Goal: Information Seeking & Learning: Learn about a topic

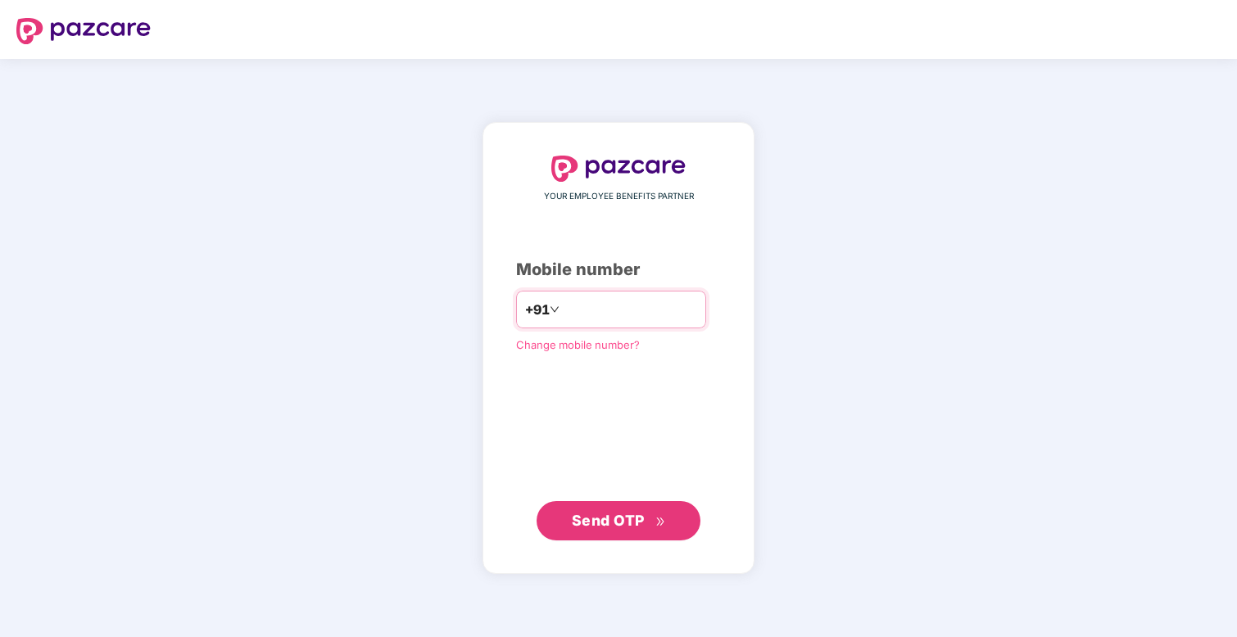
type input "**********"
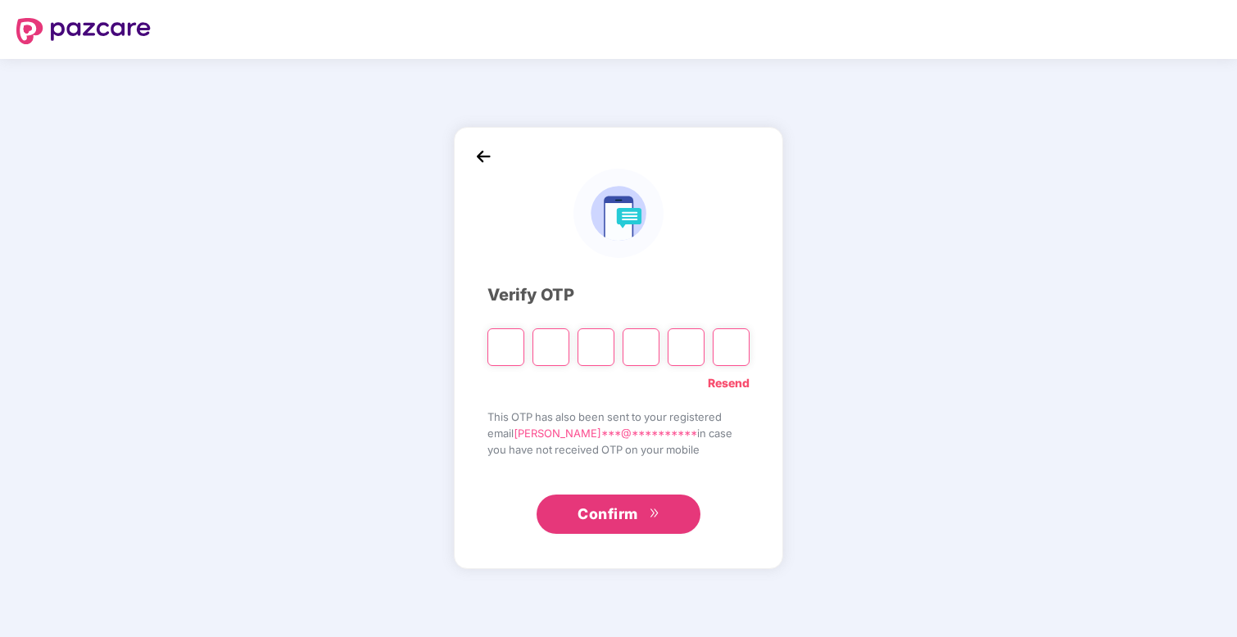
type input "*"
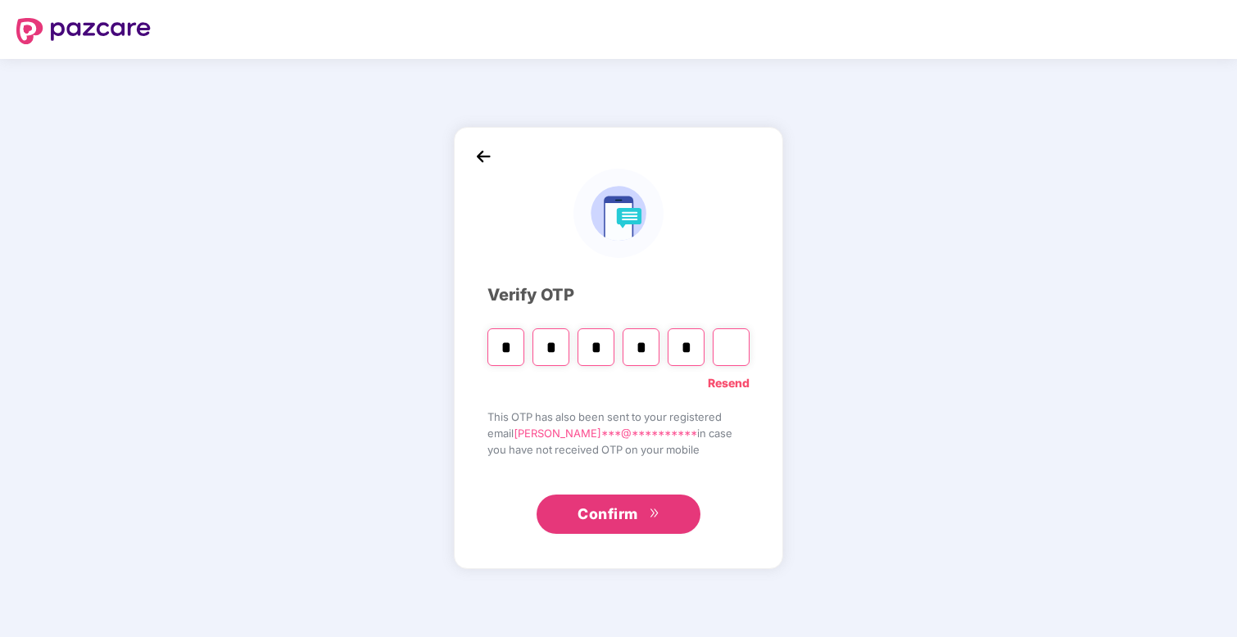
type input "*"
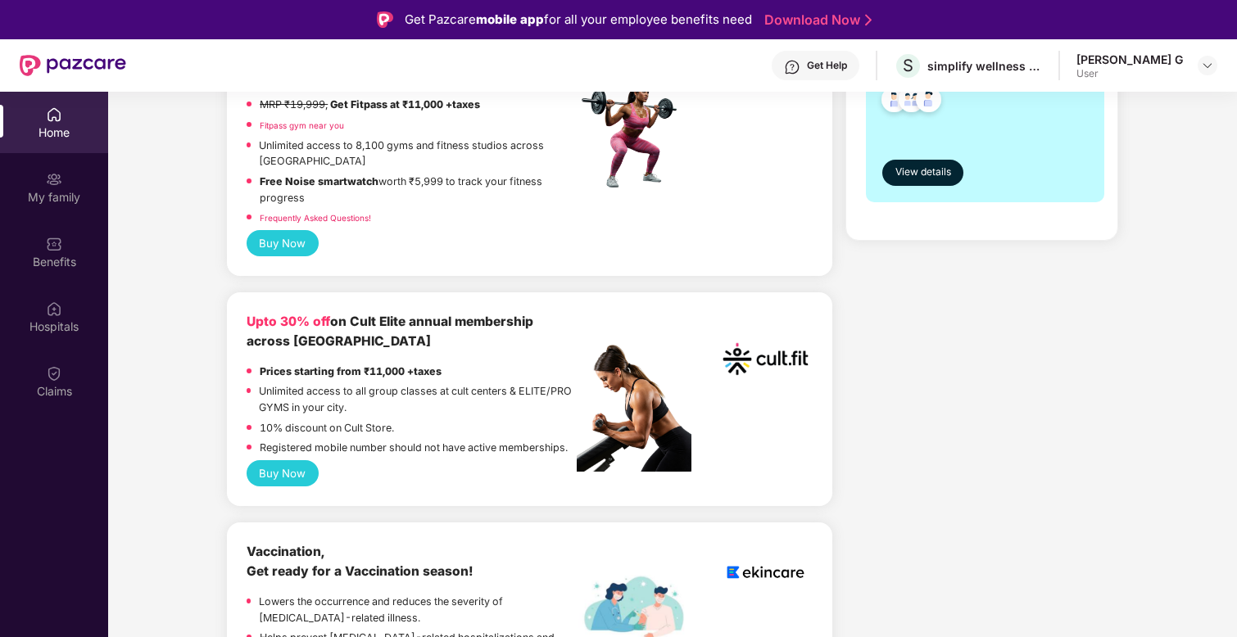
scroll to position [504, 0]
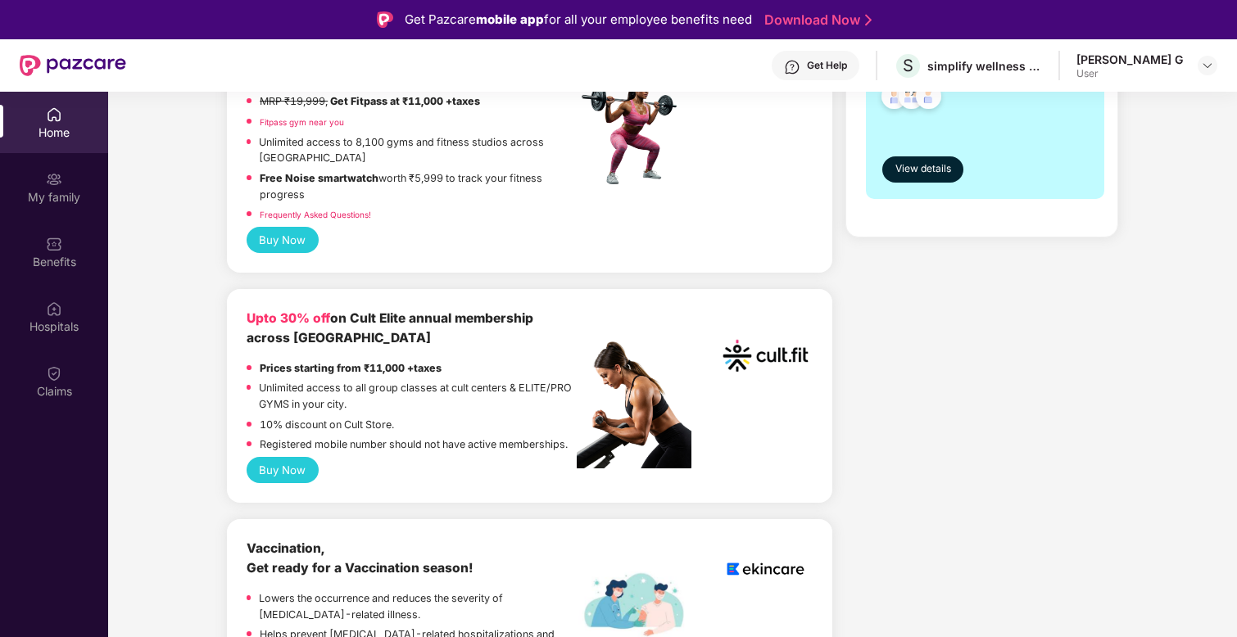
click at [287, 457] on button "Buy Now" at bounding box center [283, 470] width 72 height 26
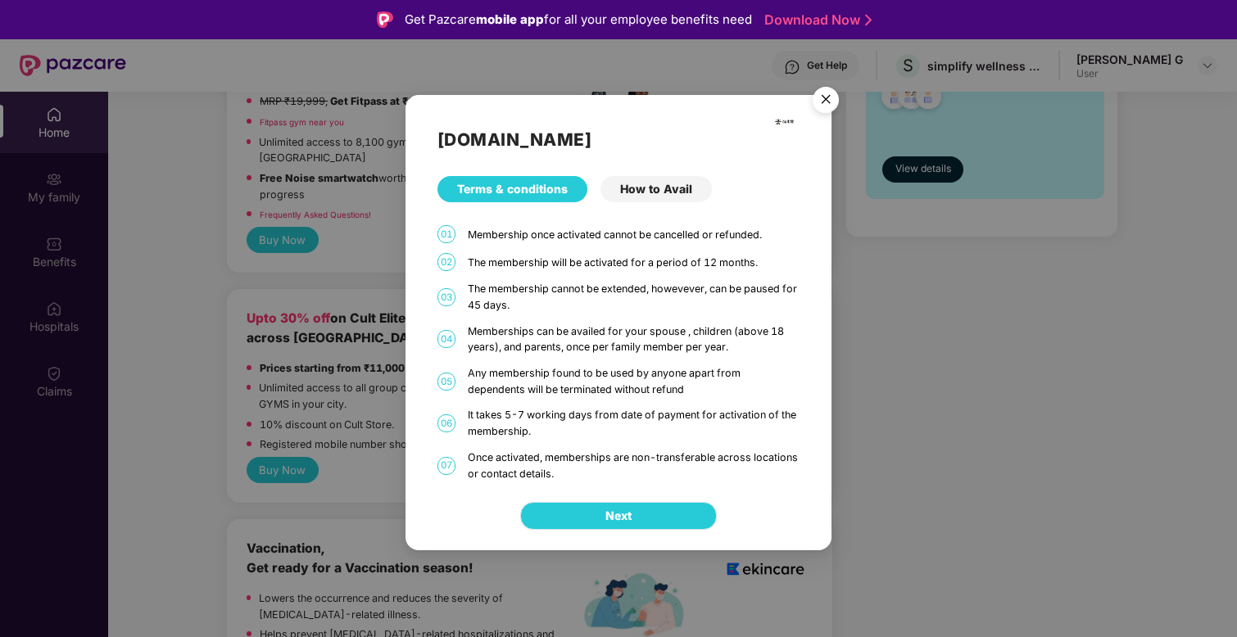
click at [591, 519] on button "Next" at bounding box center [618, 516] width 197 height 28
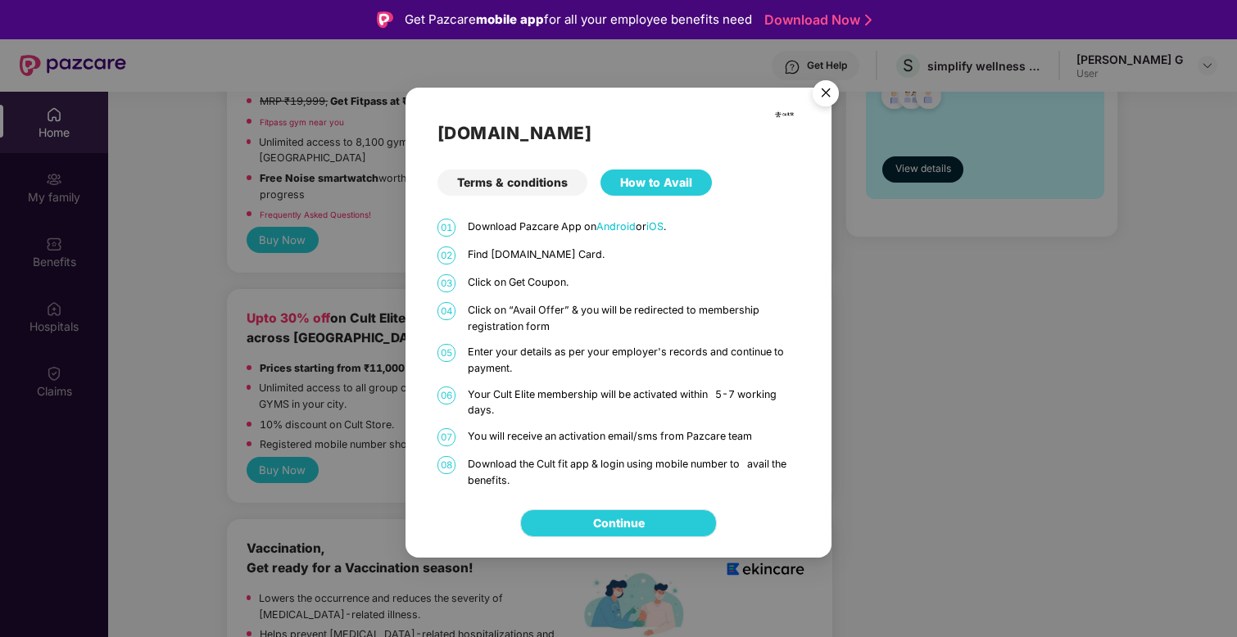
click at [593, 514] on link "Continue" at bounding box center [619, 523] width 52 height 18
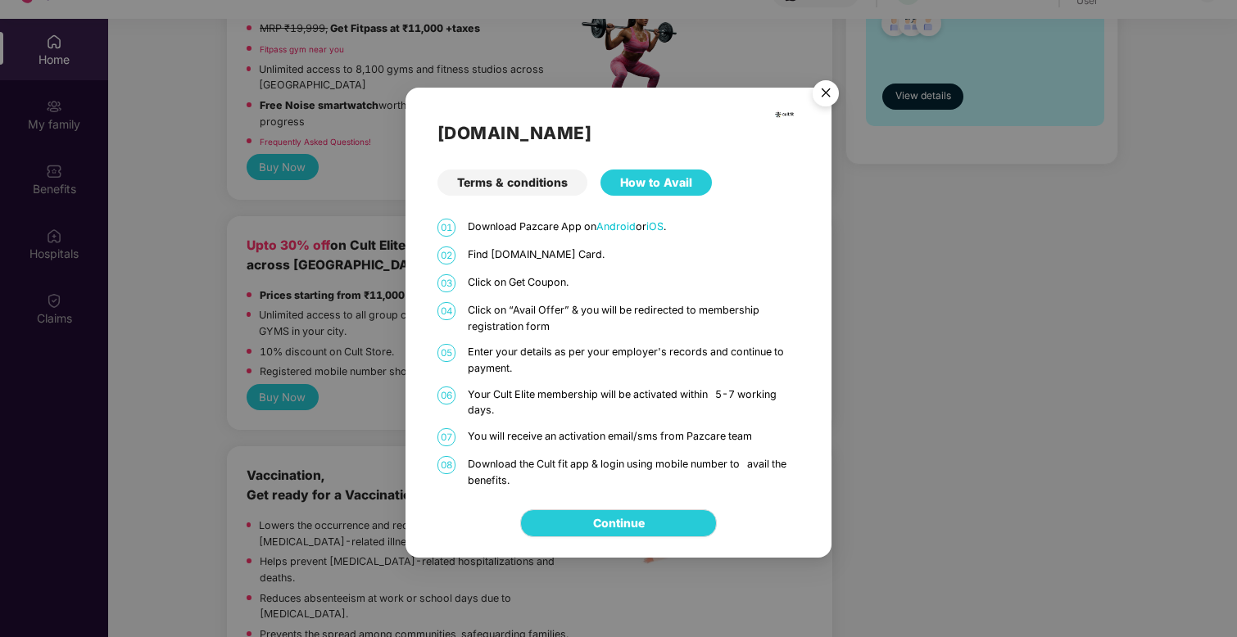
scroll to position [92, 0]
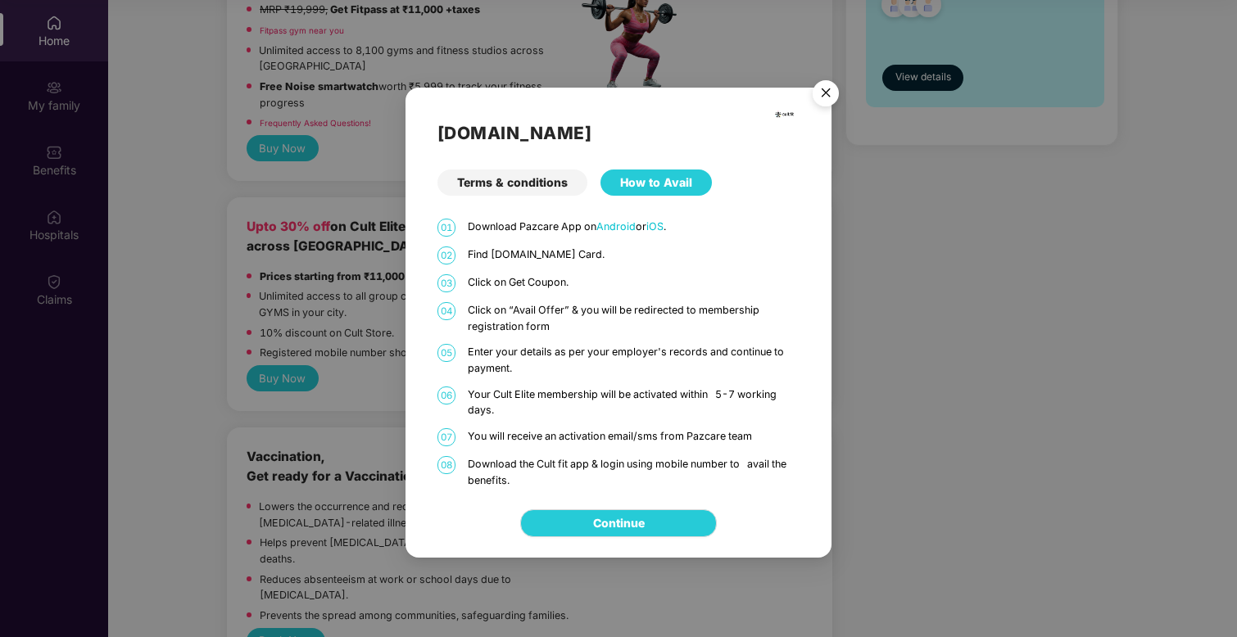
click at [826, 97] on img "Close" at bounding box center [826, 96] width 46 height 46
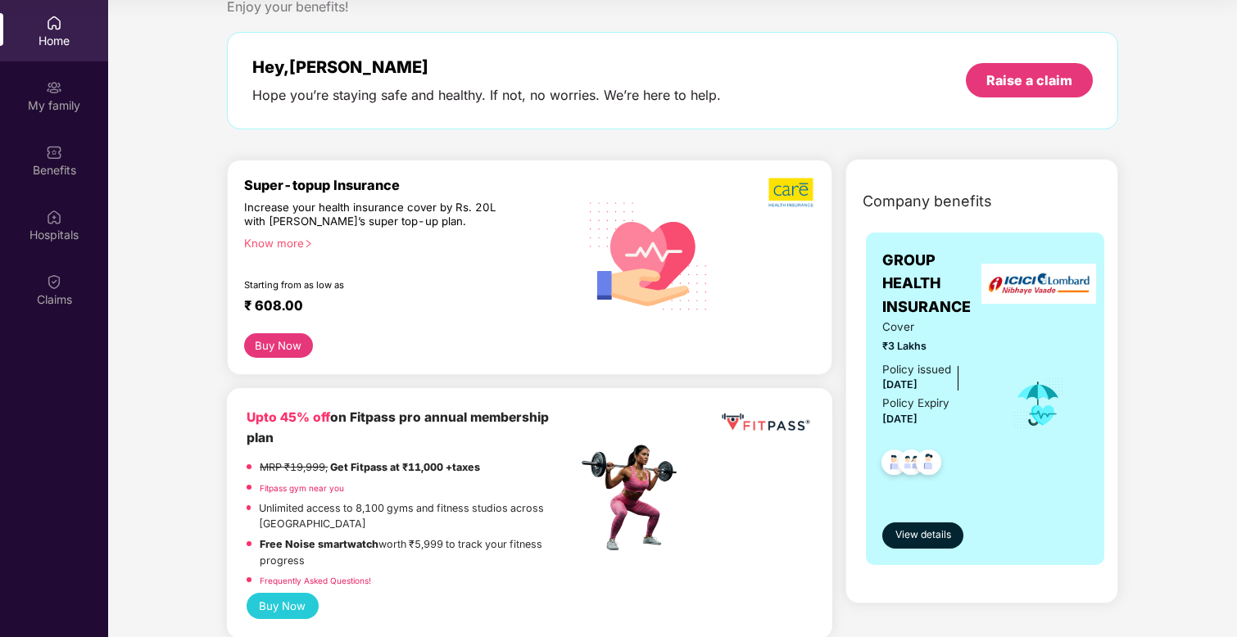
scroll to position [0, 0]
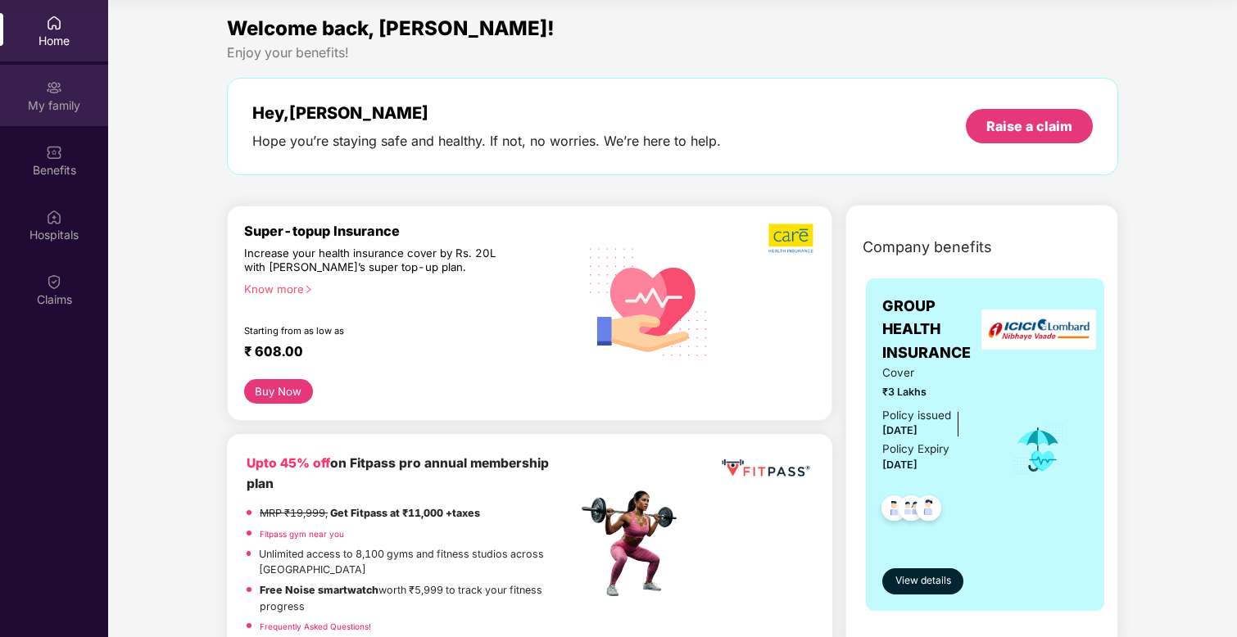
click at [75, 108] on div "My family" at bounding box center [54, 105] width 108 height 16
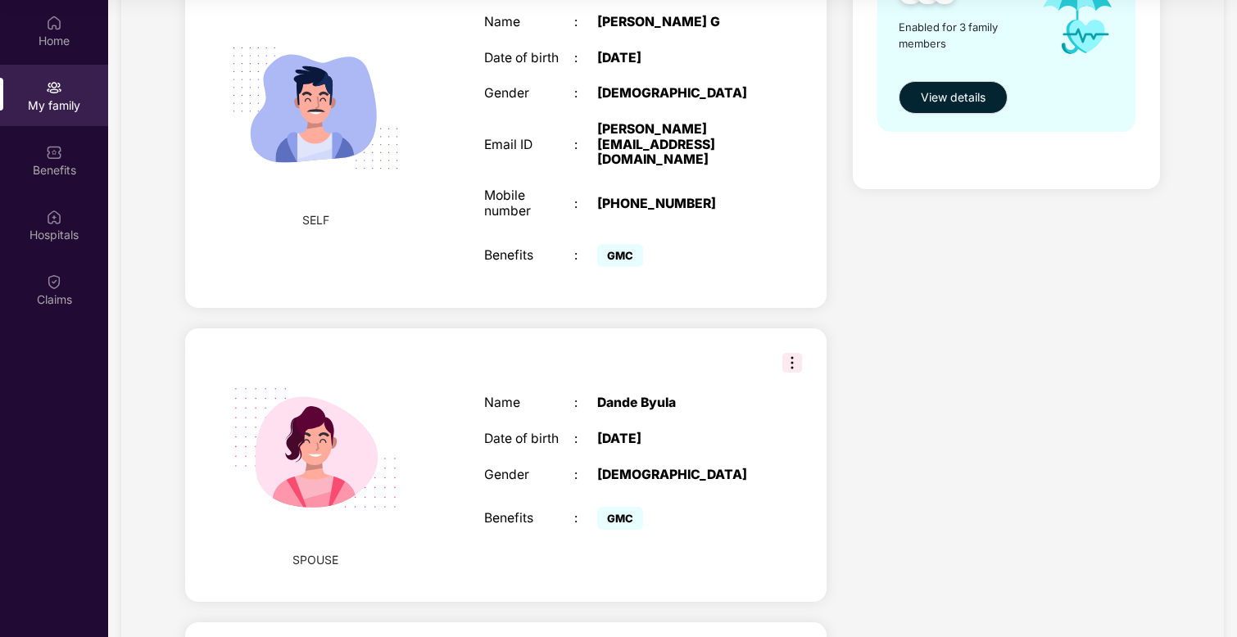
scroll to position [310, 0]
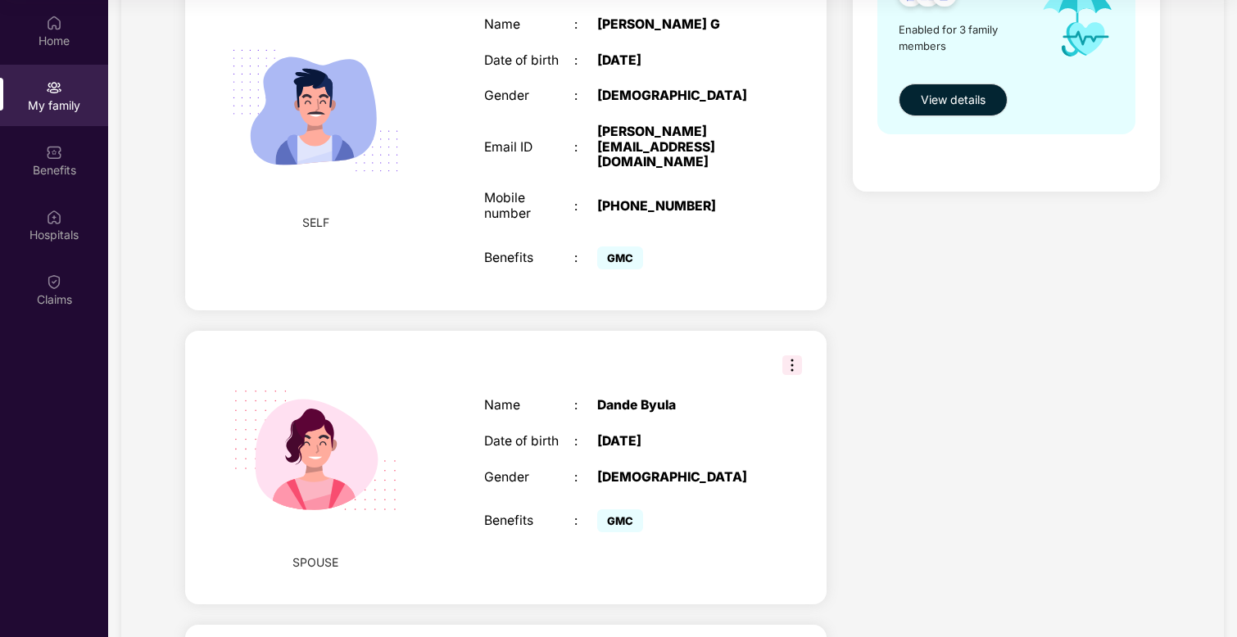
click at [795, 355] on img at bounding box center [792, 365] width 20 height 20
click at [893, 328] on div "Health Cover cover ₹3 Lakhs Policy issued [DATE] Policy Expiry [DATE] Enabled f…" at bounding box center [1005, 356] width 333 height 1126
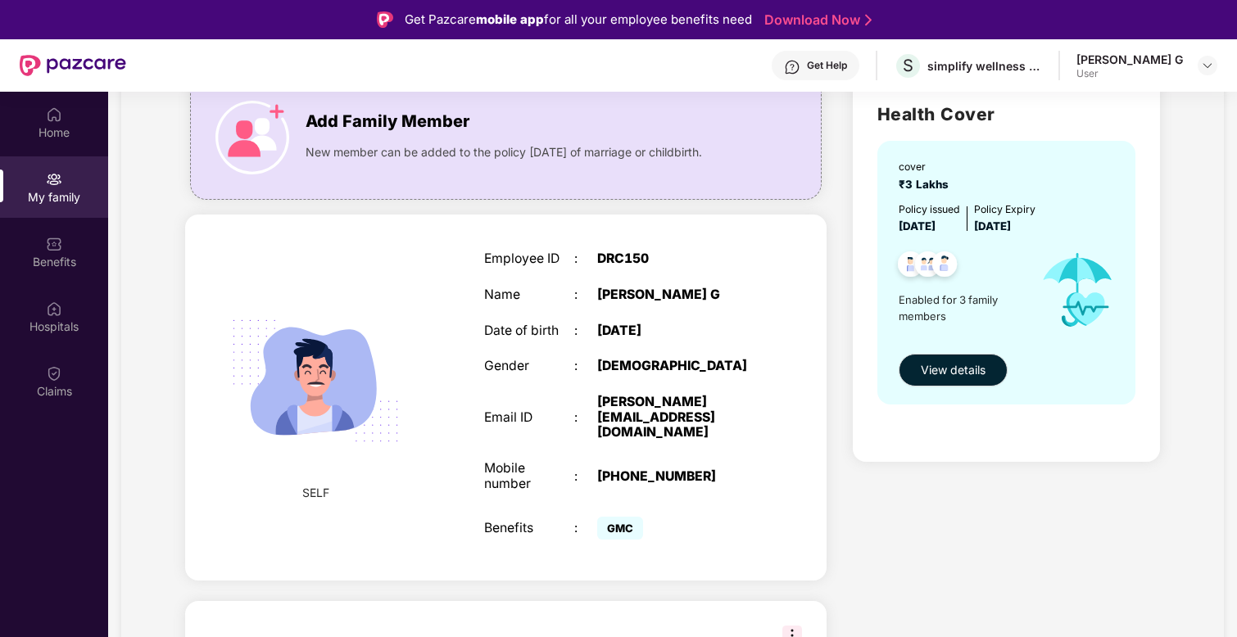
scroll to position [0, 0]
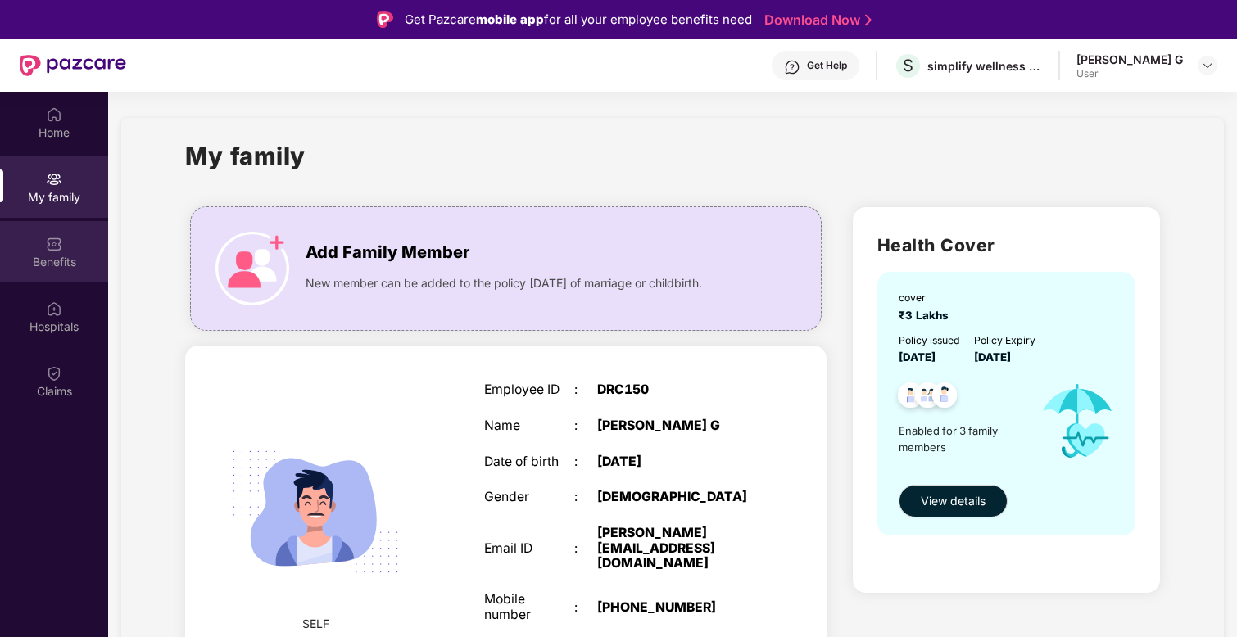
click at [57, 266] on div "Benefits" at bounding box center [54, 262] width 108 height 16
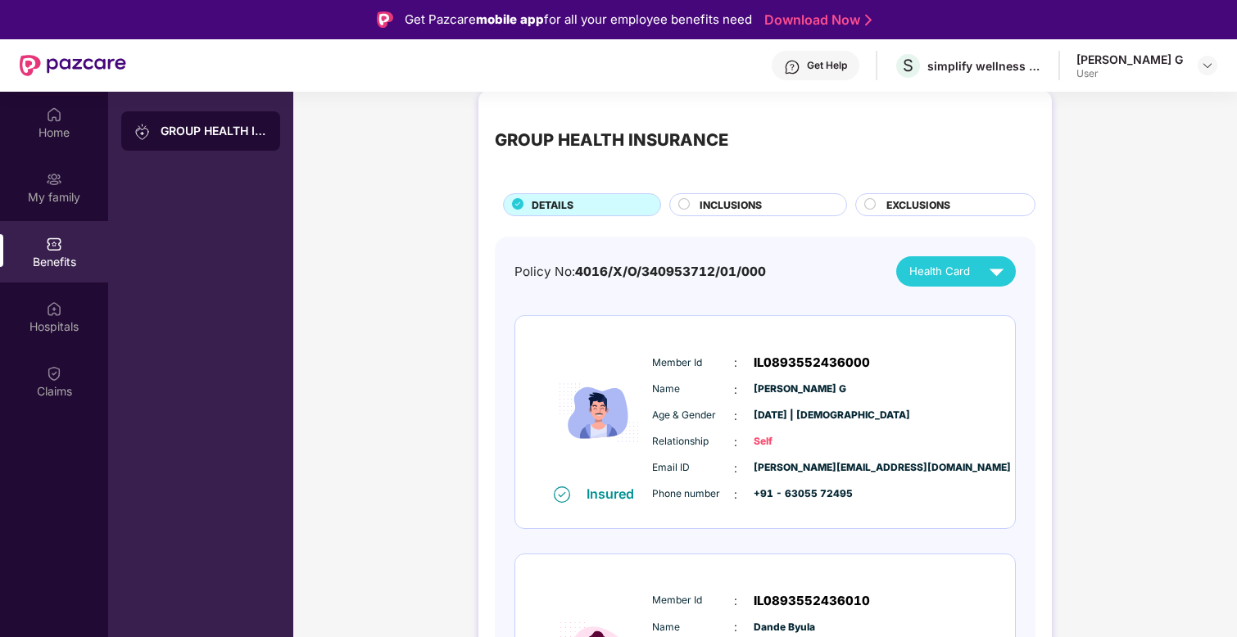
scroll to position [23, 0]
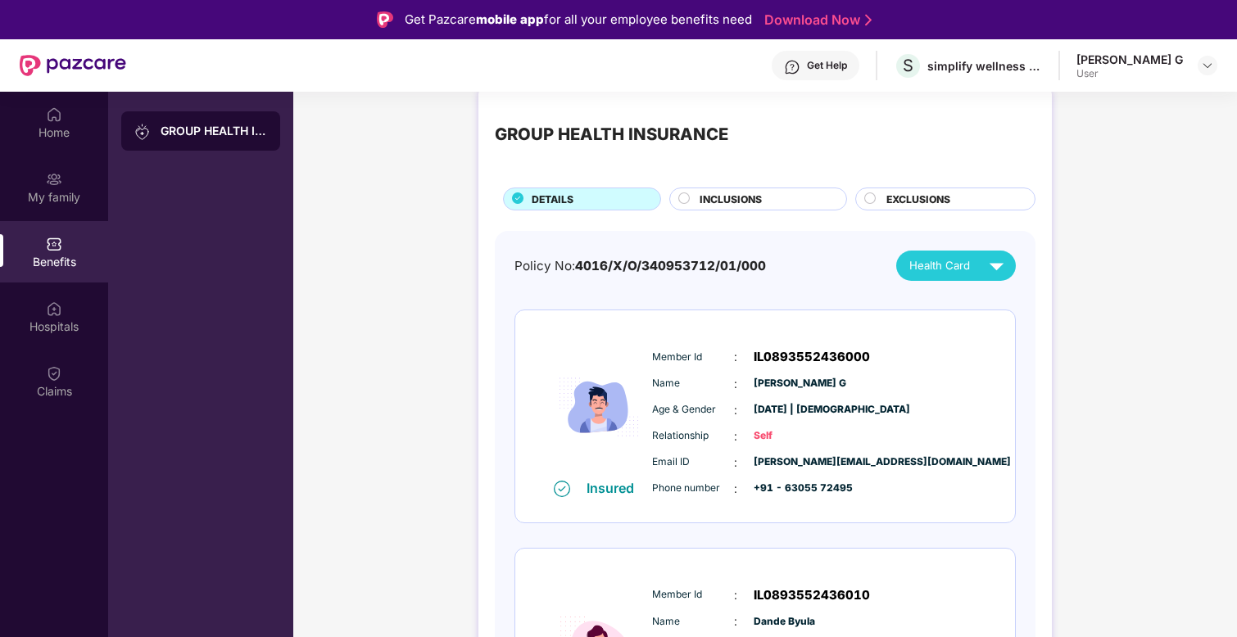
click at [739, 203] on span "INCLUSIONS" at bounding box center [730, 200] width 62 height 16
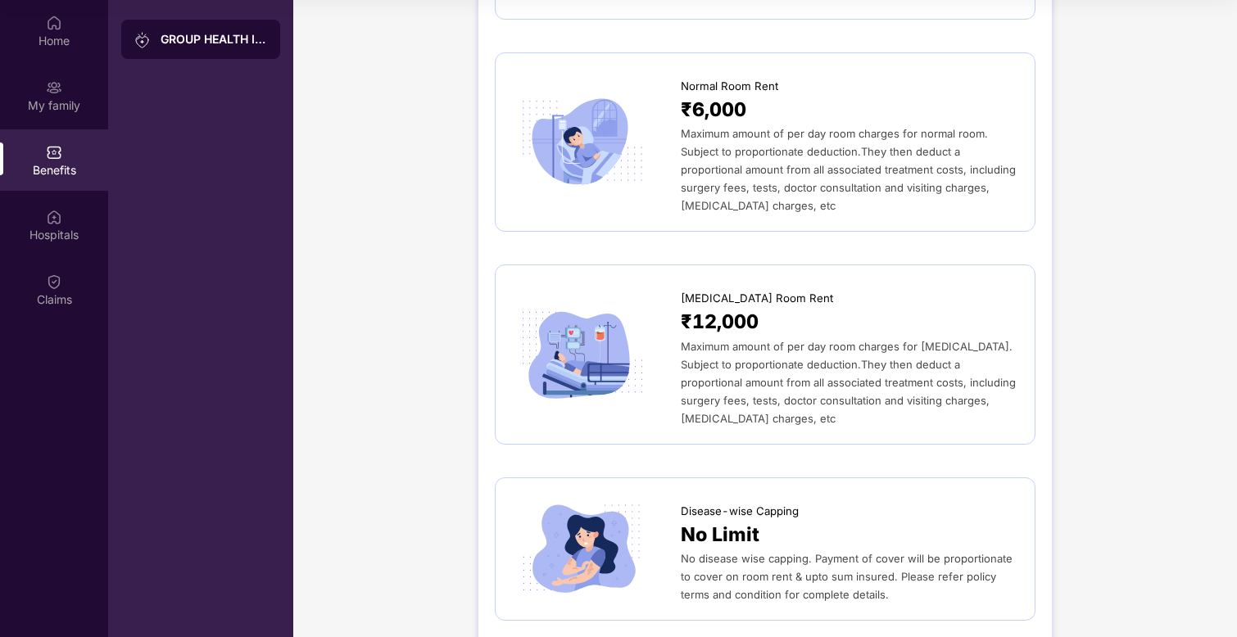
scroll to position [0, 0]
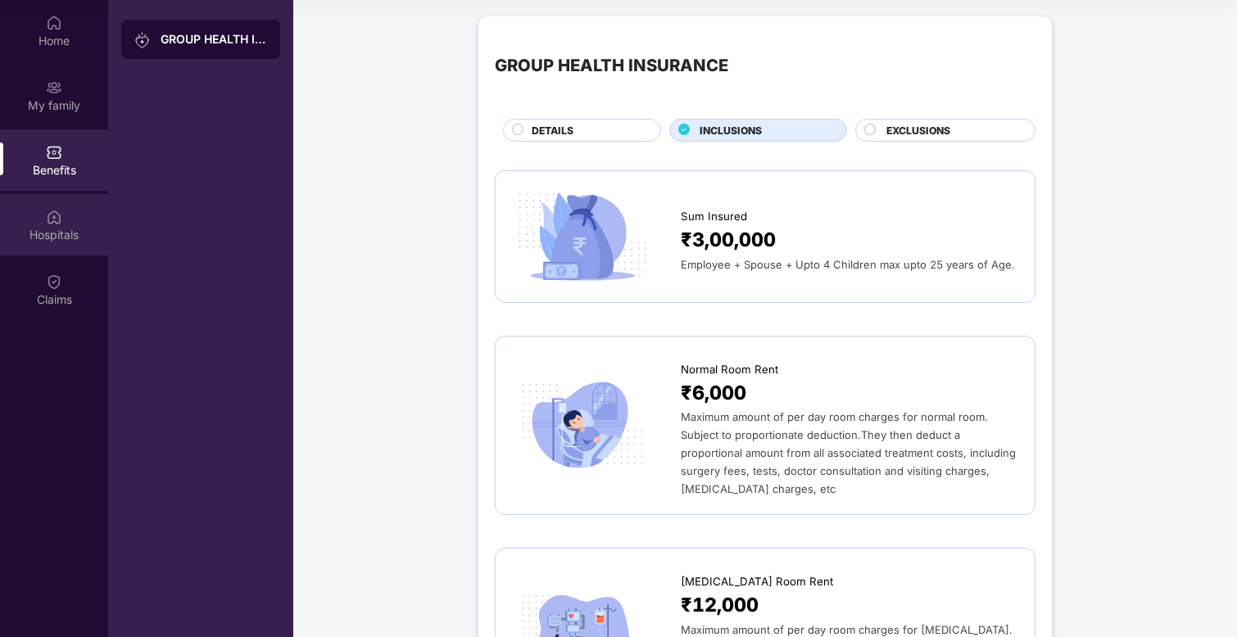
click at [67, 222] on div "Hospitals" at bounding box center [54, 224] width 108 height 61
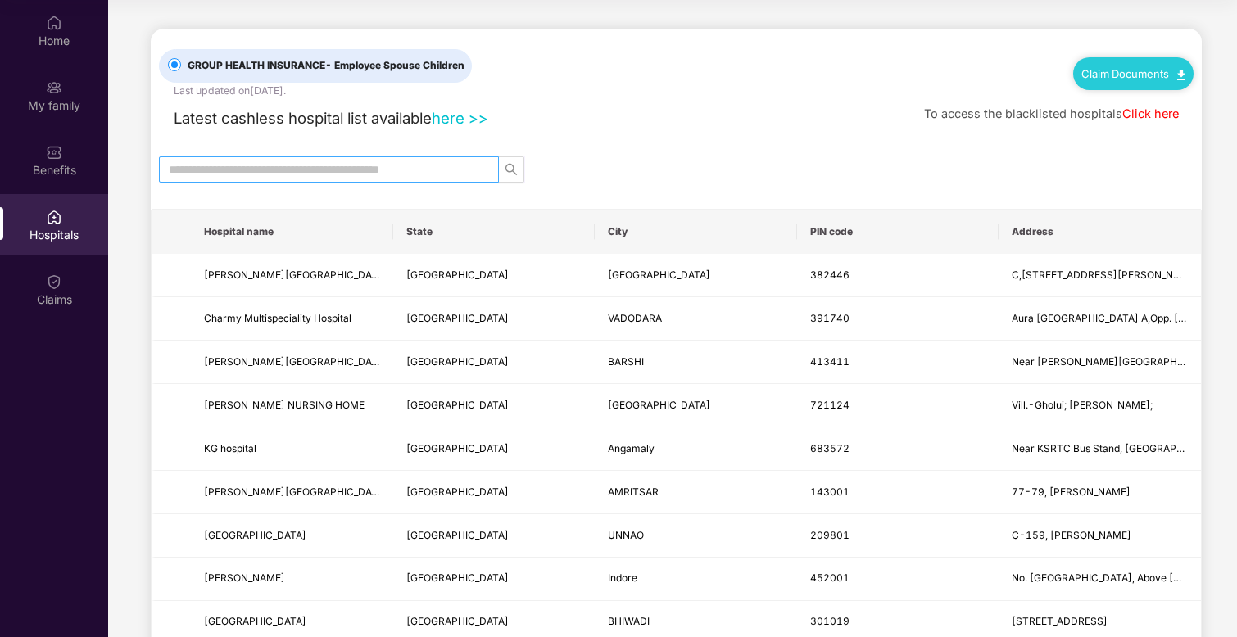
click at [464, 165] on input "text" at bounding box center [322, 170] width 307 height 18
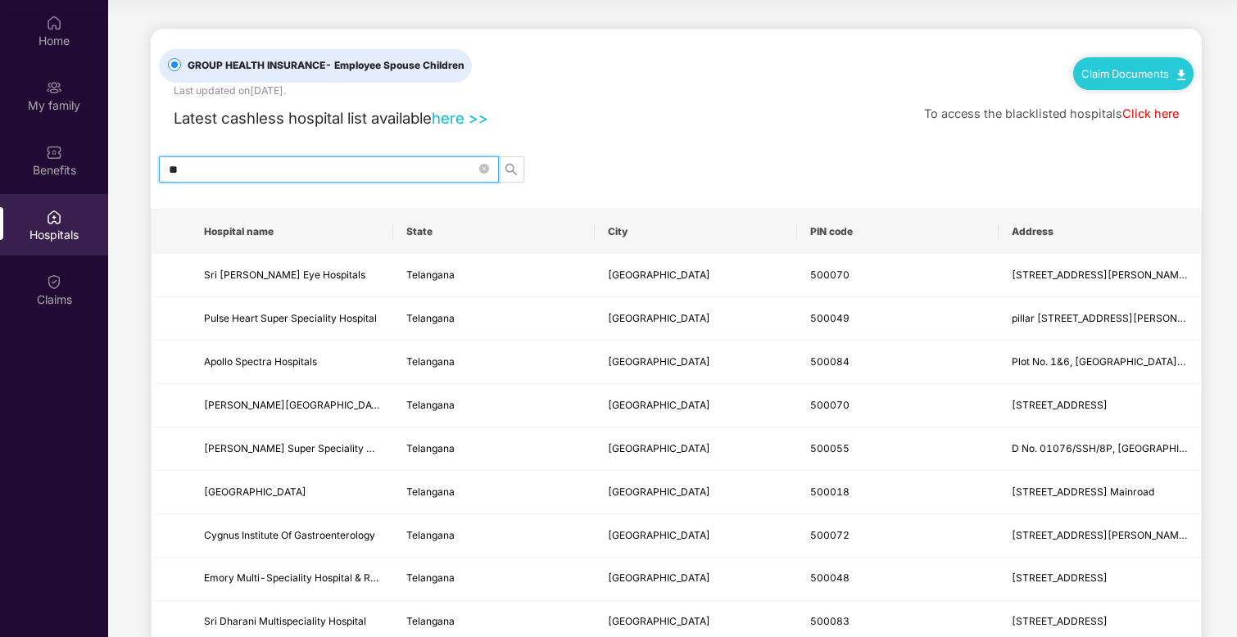
type input "*"
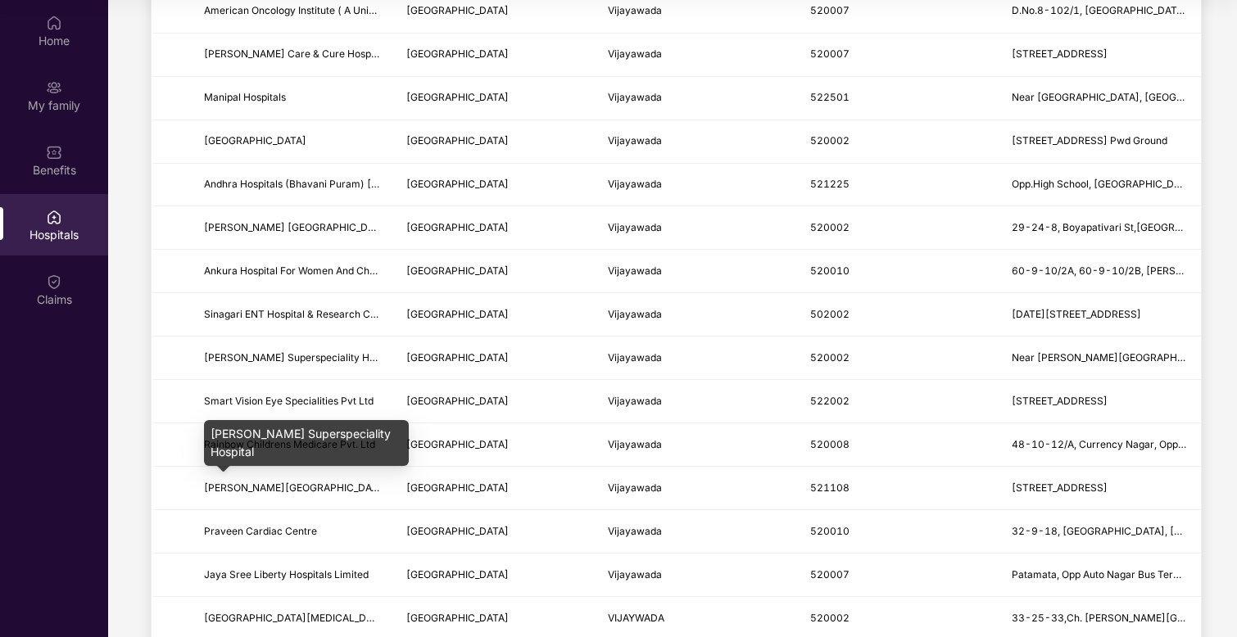
scroll to position [803, 0]
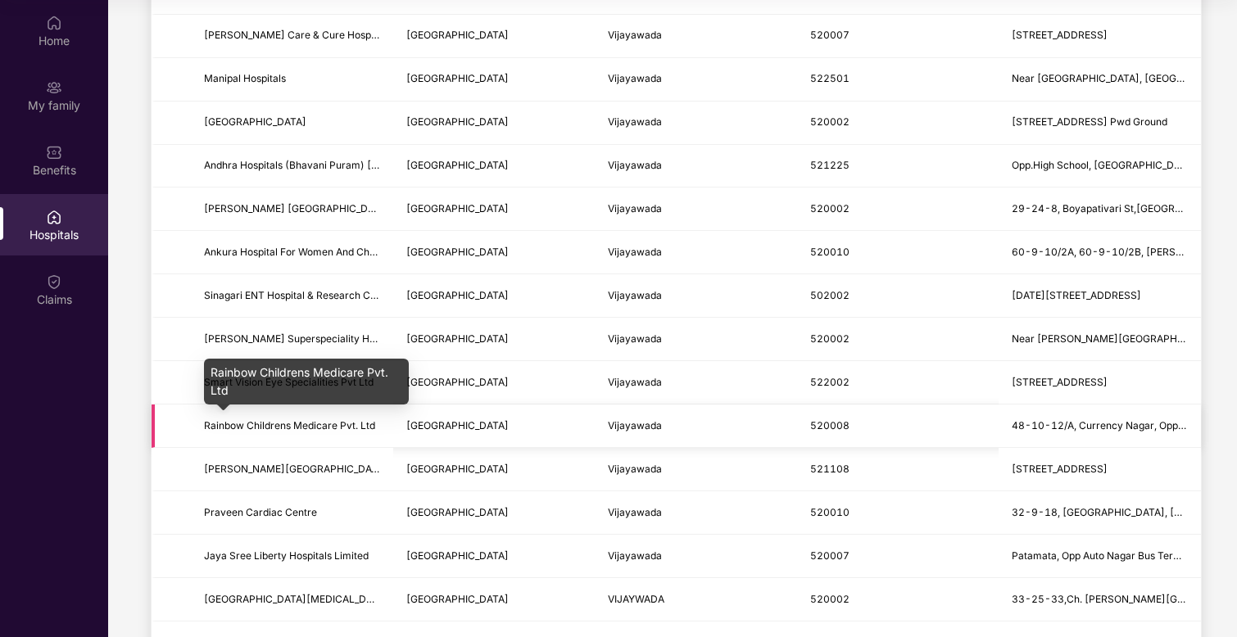
type input "**********"
click at [245, 425] on span "Rainbow Childrens Medicare Pvt. Ltd" at bounding box center [289, 425] width 171 height 12
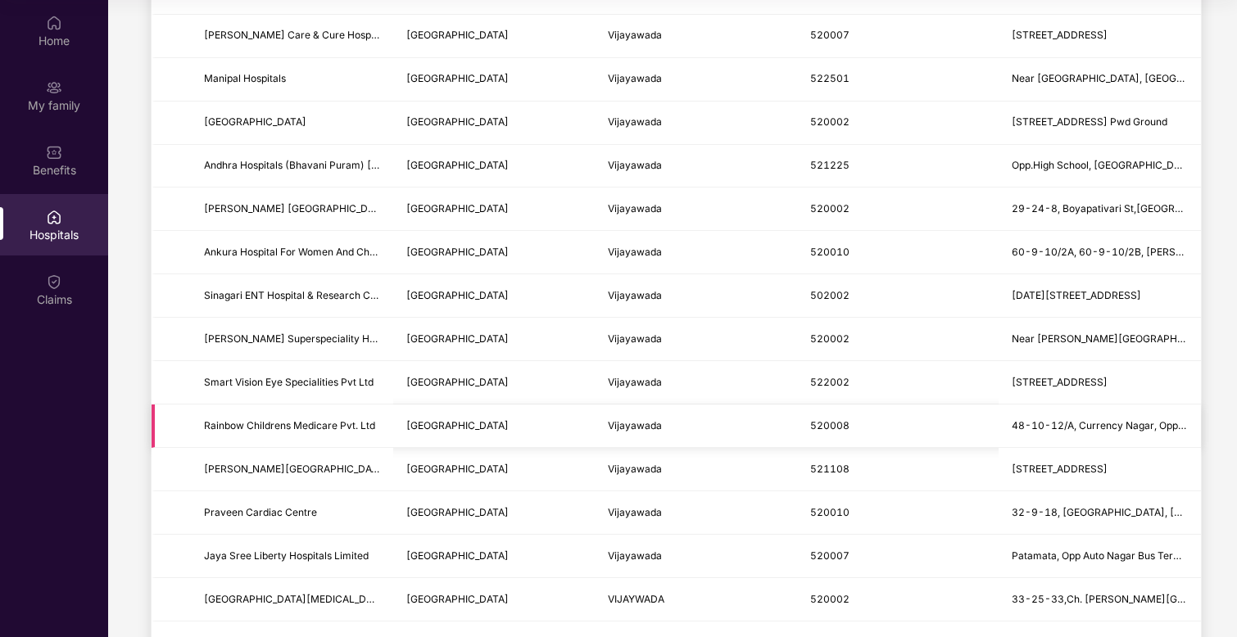
click at [173, 432] on td at bounding box center [171, 426] width 39 height 43
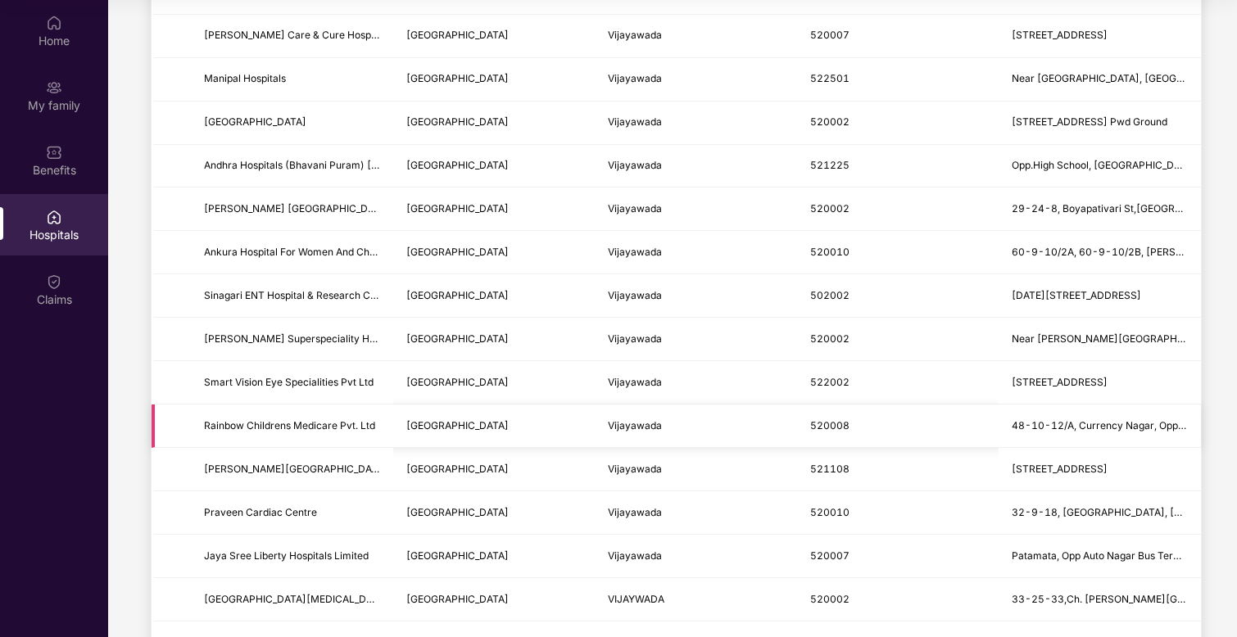
click at [173, 432] on td at bounding box center [171, 426] width 39 height 43
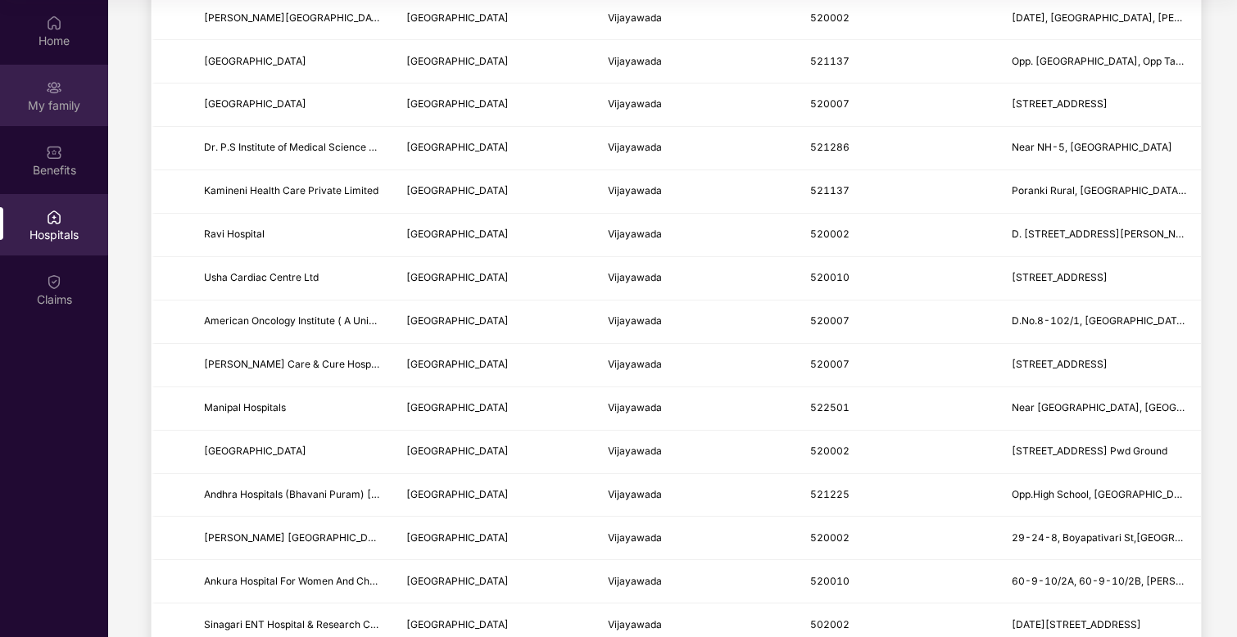
scroll to position [475, 0]
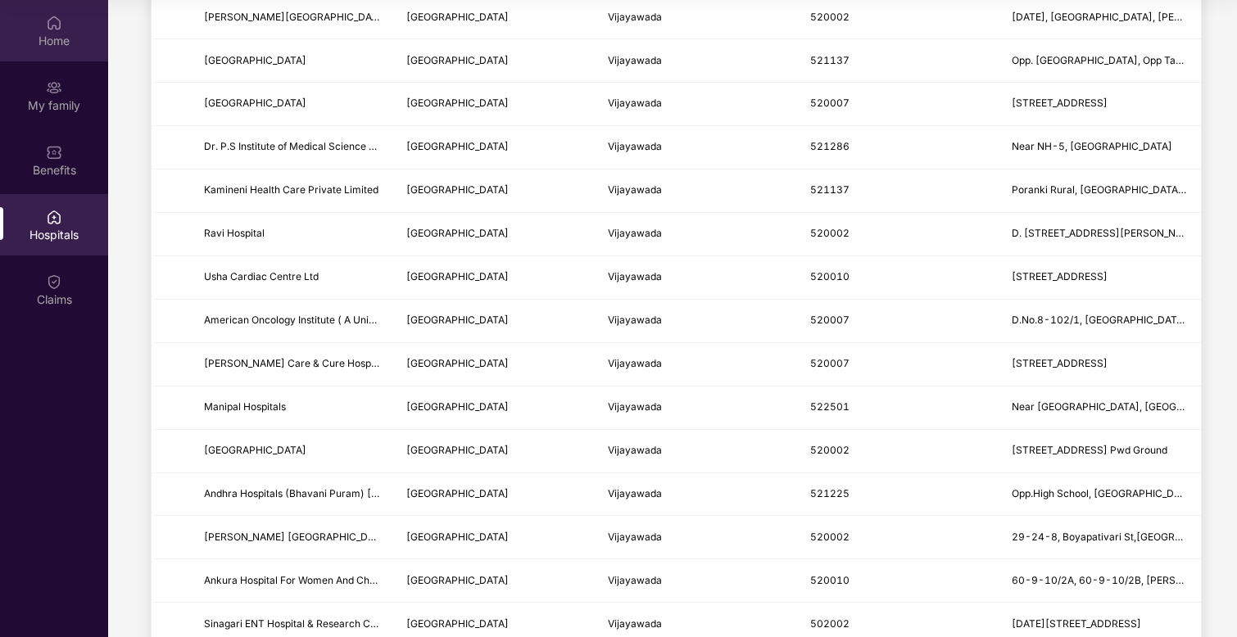
click at [41, 51] on div "Home" at bounding box center [54, 30] width 108 height 61
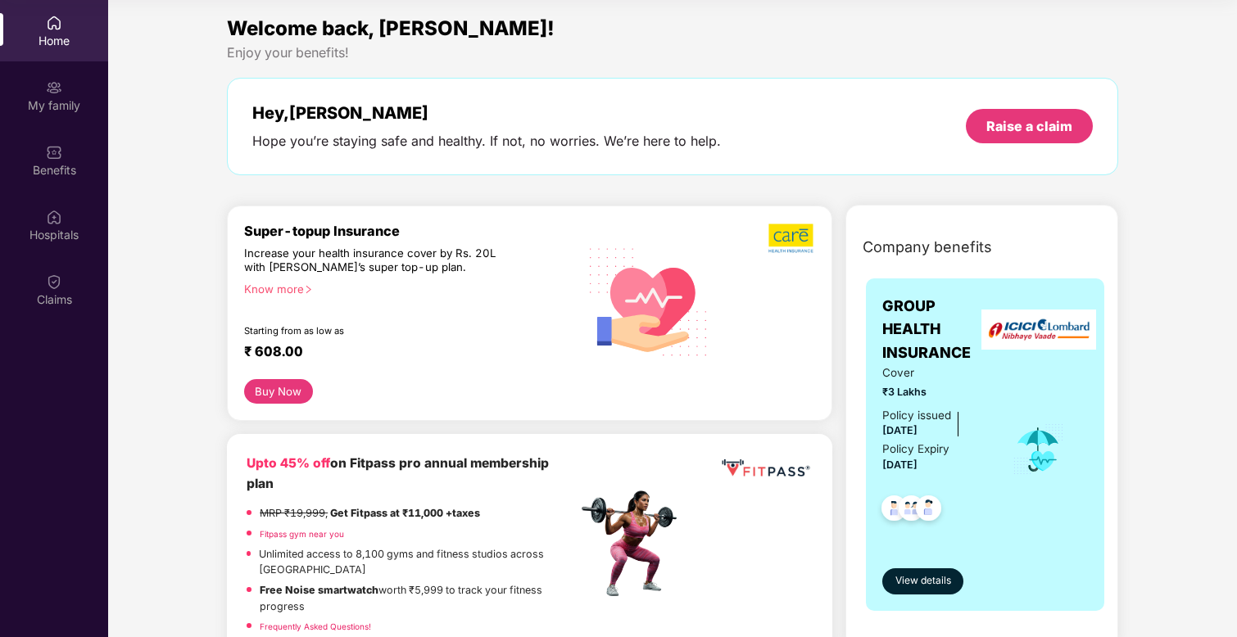
click at [278, 287] on div "Know more" at bounding box center [405, 288] width 323 height 11
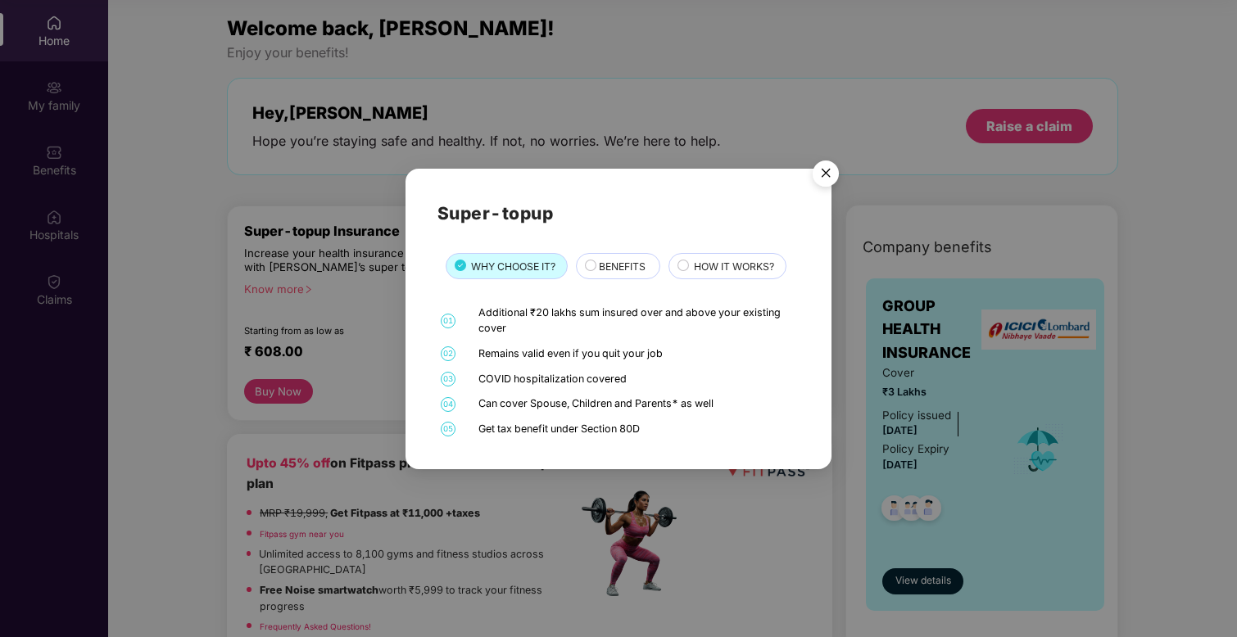
click at [722, 261] on span "HOW IT WORKS?" at bounding box center [734, 267] width 80 height 16
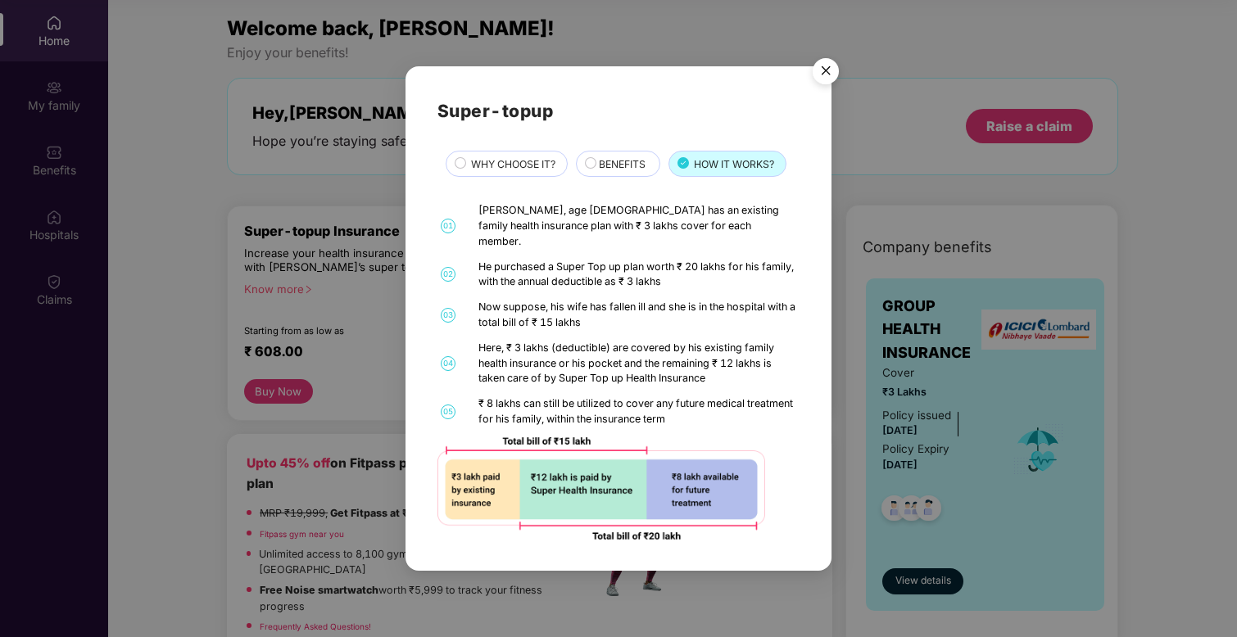
click at [828, 72] on img "Close" at bounding box center [826, 74] width 46 height 46
